Goal: Task Accomplishment & Management: Manage account settings

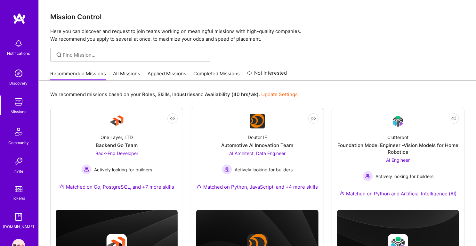
click at [156, 74] on link "Applied Missions" at bounding box center [167, 75] width 39 height 11
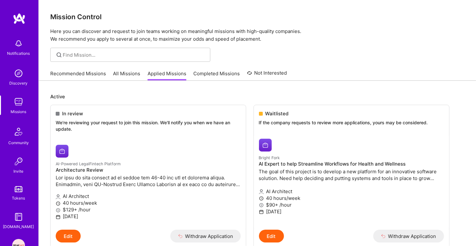
click at [19, 104] on img at bounding box center [18, 101] width 13 height 13
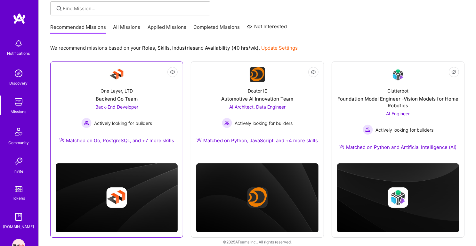
scroll to position [53, 0]
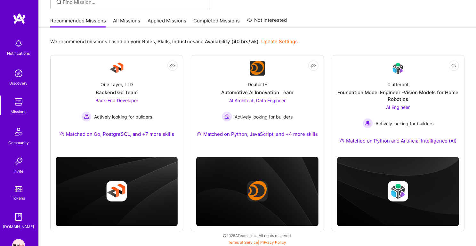
click at [143, 41] on b "Roles" at bounding box center [148, 41] width 13 height 6
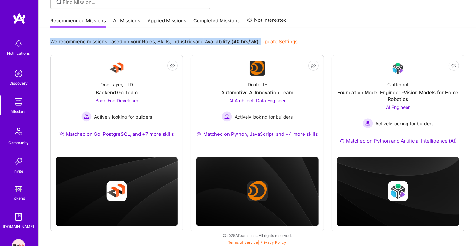
click at [170, 41] on p "We recommend missions based on your Roles , Skills , Industries and Availabilit…" at bounding box center [173, 41] width 247 height 7
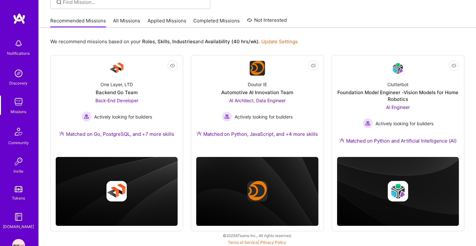
click at [170, 41] on p "We recommend missions based on your Roles , Skills , Industries and Availabilit…" at bounding box center [173, 41] width 247 height 7
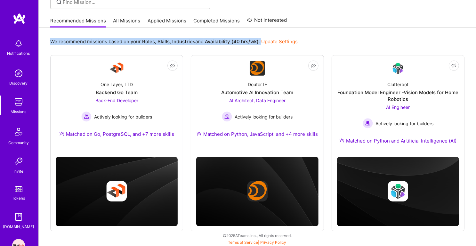
click at [175, 47] on div "We recommend missions based on your Roles , Skills , Industries and Availabilit…" at bounding box center [257, 42] width 414 height 12
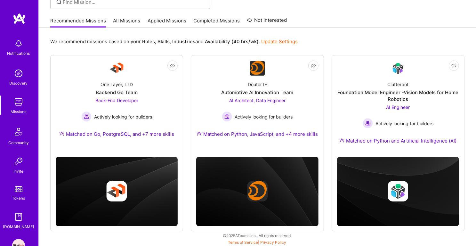
click at [175, 47] on div "We recommend missions based on your Roles , Skills , Industries and Availabilit…" at bounding box center [257, 42] width 414 height 12
click at [183, 39] on b "Industries" at bounding box center [183, 41] width 23 height 6
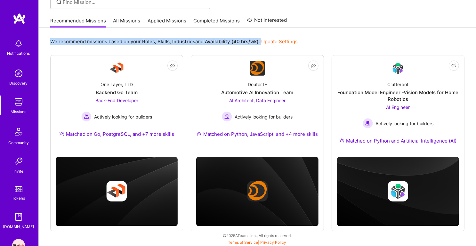
click at [210, 40] on b "Availability (40 hrs/wk)" at bounding box center [232, 41] width 54 height 6
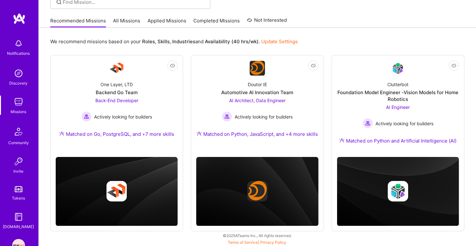
click at [210, 40] on b "Availability (40 hrs/wk)" at bounding box center [232, 41] width 54 height 6
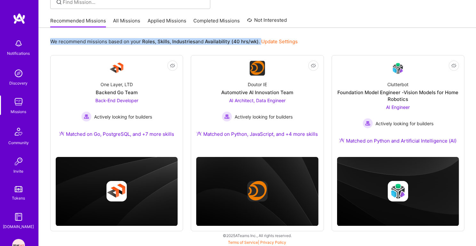
click at [197, 45] on div "We recommend missions based on your Roles , Skills , Industries and Availabilit…" at bounding box center [257, 42] width 414 height 12
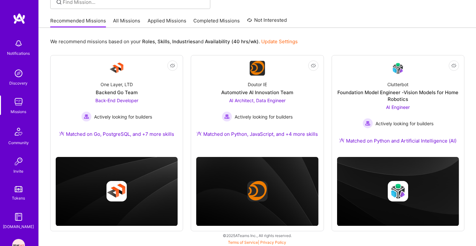
click at [197, 45] on div "We recommend missions based on your Roles , Skills , Industries and Availabilit…" at bounding box center [257, 42] width 414 height 12
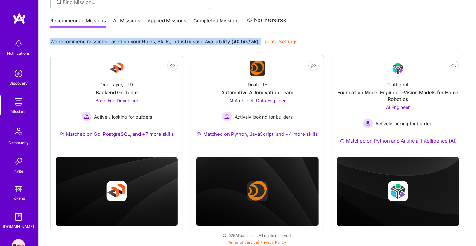
click at [186, 43] on b "Industries" at bounding box center [183, 41] width 23 height 6
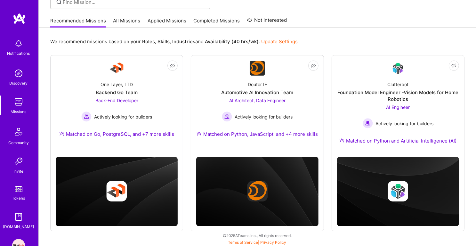
click at [186, 43] on b "Industries" at bounding box center [183, 41] width 23 height 6
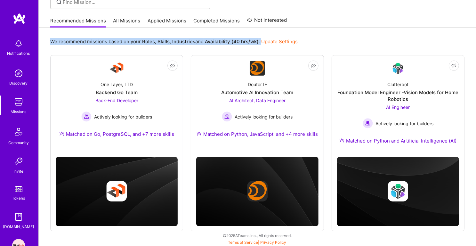
click at [186, 43] on b "Industries" at bounding box center [183, 41] width 23 height 6
click at [163, 42] on b "Skills" at bounding box center [163, 41] width 12 height 6
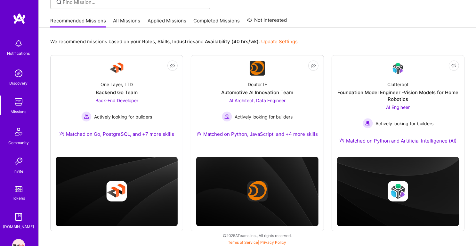
click at [163, 42] on b "Skills" at bounding box center [163, 41] width 12 height 6
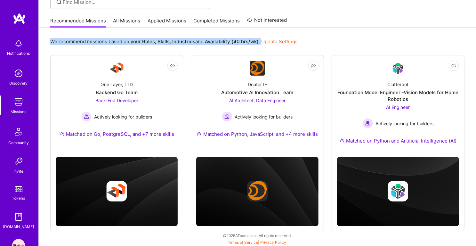
click at [186, 39] on b "Industries" at bounding box center [183, 41] width 23 height 6
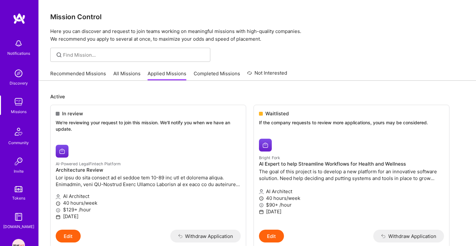
scroll to position [1043, 0]
